Goal: Transaction & Acquisition: Purchase product/service

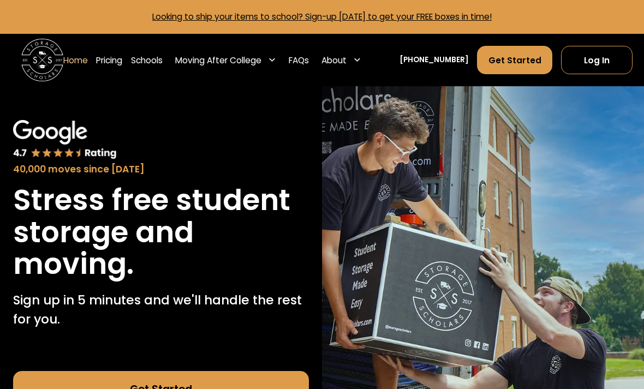
click at [147, 62] on link "Schools" at bounding box center [147, 59] width 32 height 29
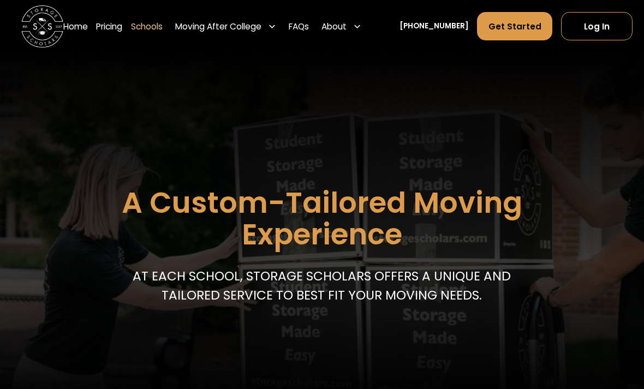
click at [116, 32] on link "Pricing" at bounding box center [109, 25] width 26 height 29
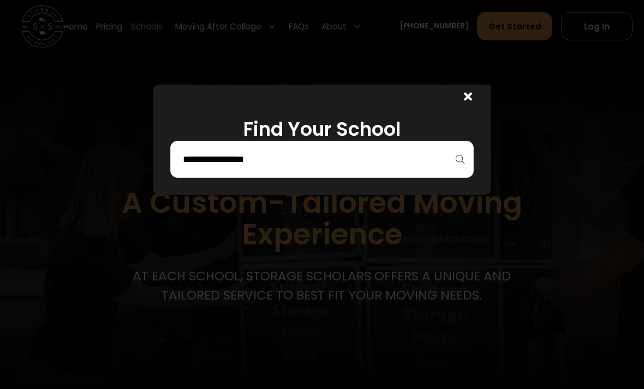
click at [196, 168] on input "search" at bounding box center [322, 159] width 281 height 19
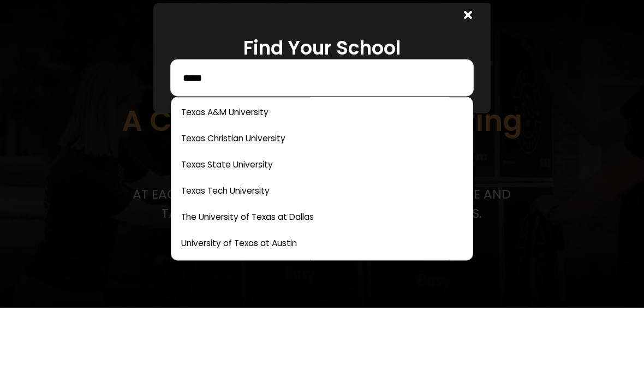
scroll to position [3, 0]
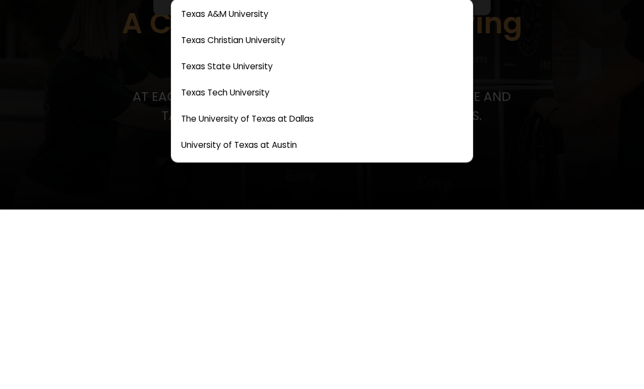
type input "*****"
click at [204, 312] on link at bounding box center [322, 324] width 293 height 24
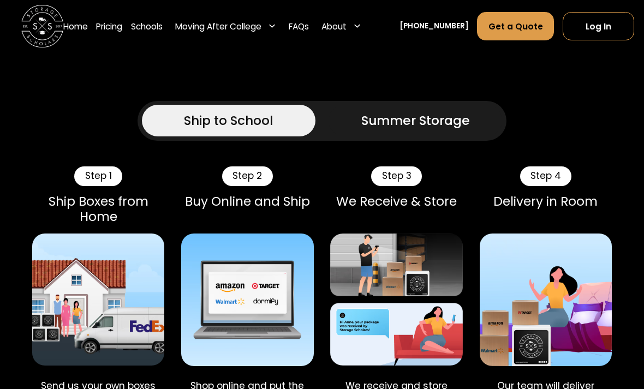
scroll to position [613, 0]
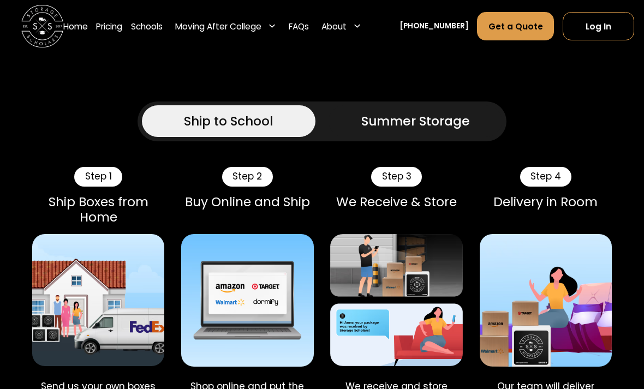
click at [344, 114] on link "Summer Storage" at bounding box center [416, 121] width 174 height 32
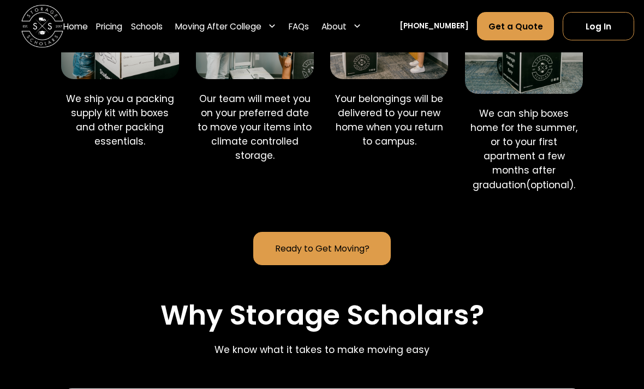
scroll to position [1042, 0]
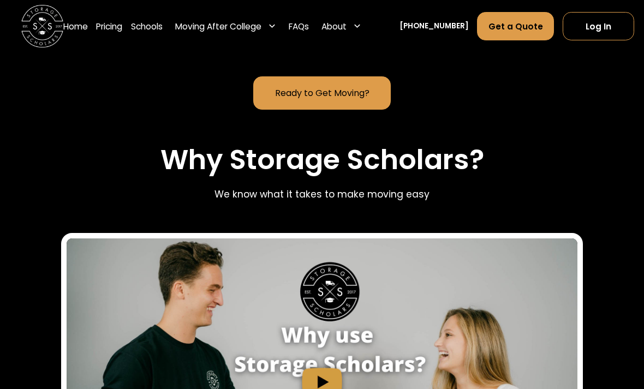
click at [112, 27] on link "Pricing" at bounding box center [109, 25] width 26 height 29
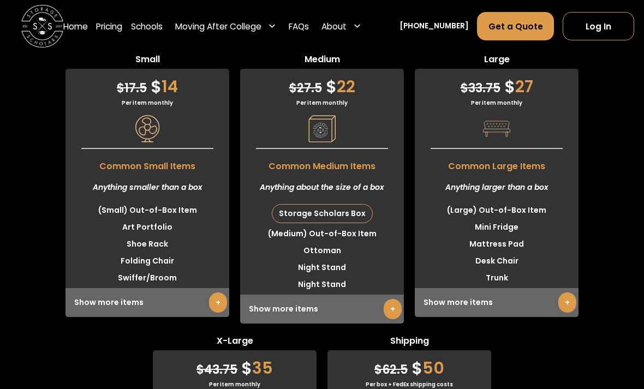
scroll to position [3140, 0]
